Goal: Task Accomplishment & Management: Use online tool/utility

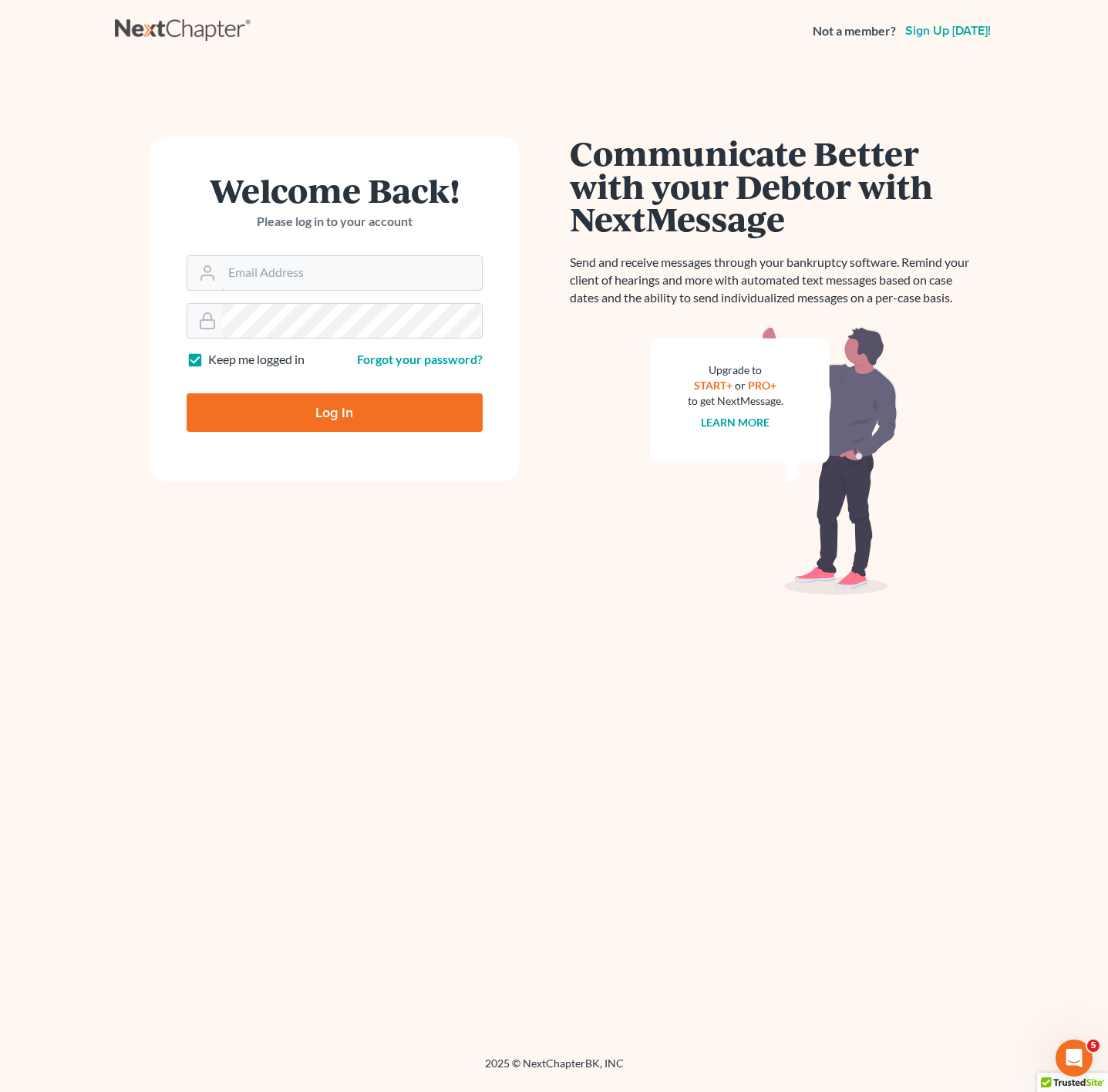
type input "[PERSON_NAME][EMAIL_ADDRESS][DOMAIN_NAME]"
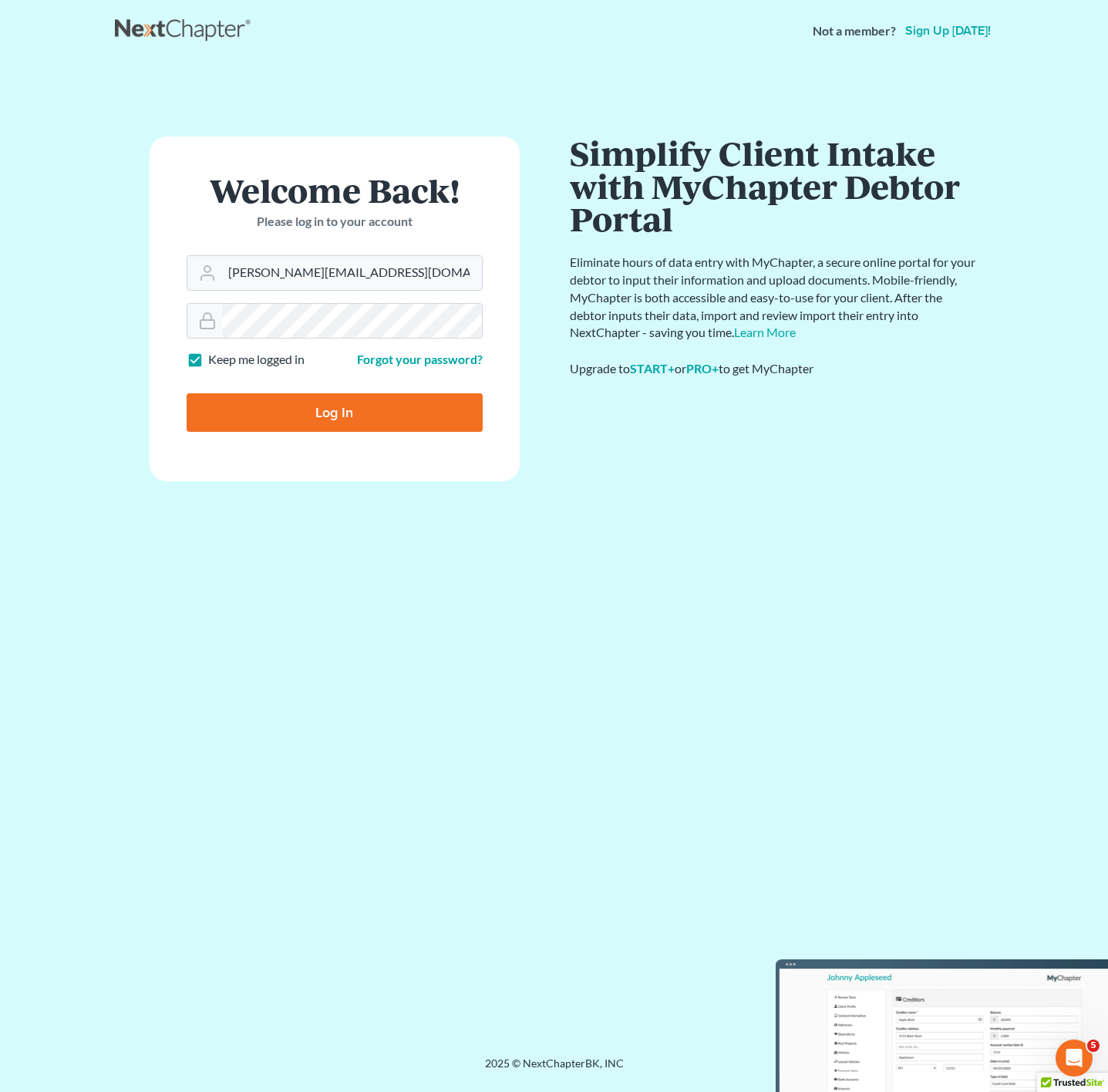
click at [270, 420] on input "Log In" at bounding box center [335, 412] width 296 height 39
type input "Thinking..."
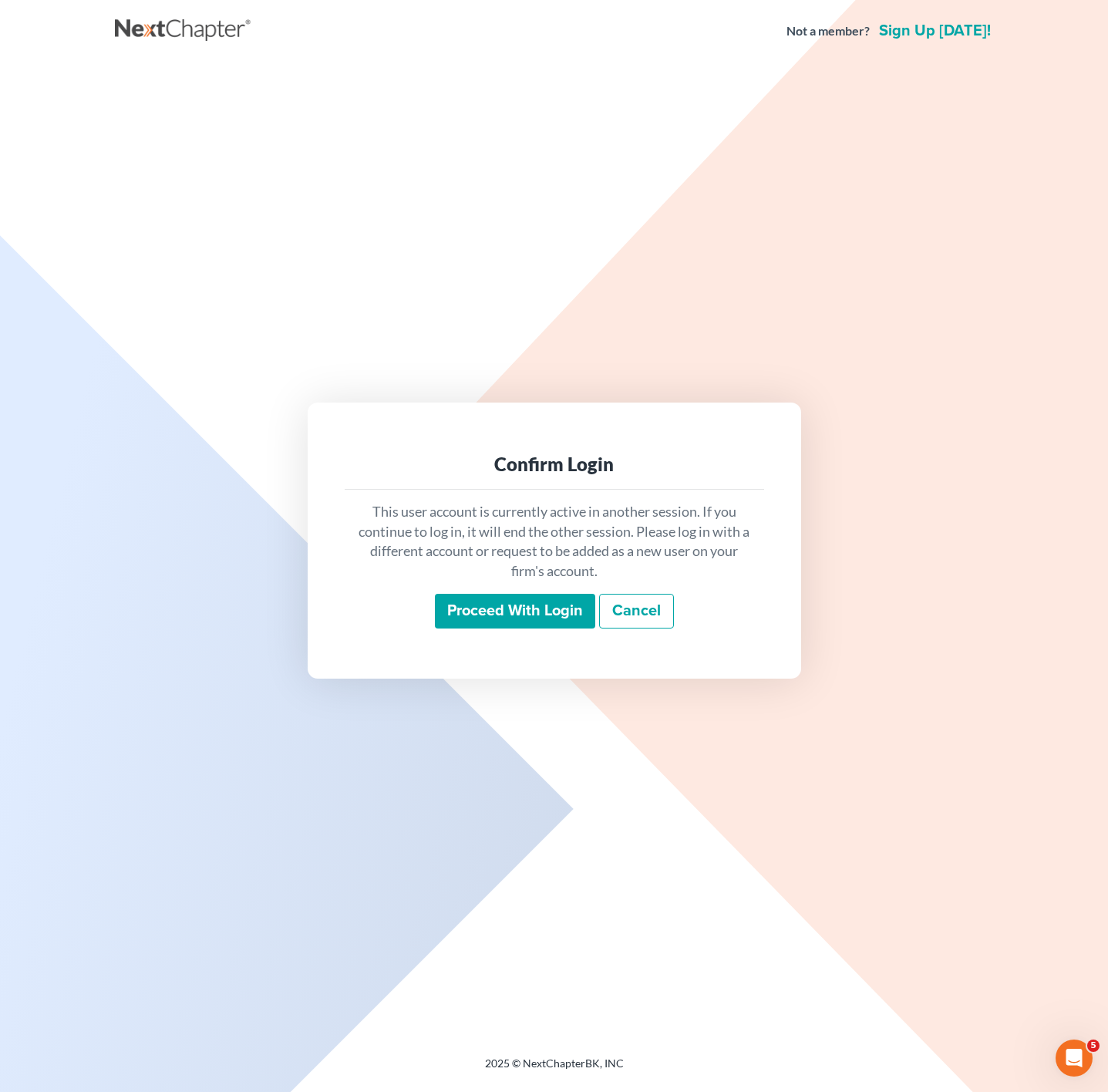
click at [507, 615] on input "Proceed with login" at bounding box center [515, 611] width 160 height 35
